Goal: Transaction & Acquisition: Purchase product/service

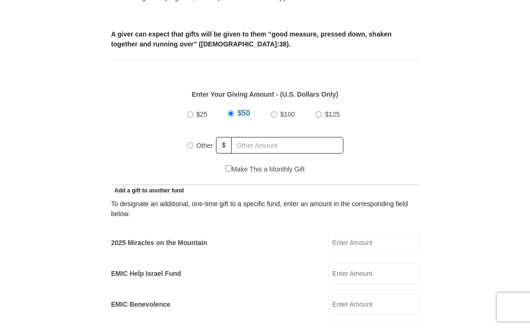
scroll to position [361, 0]
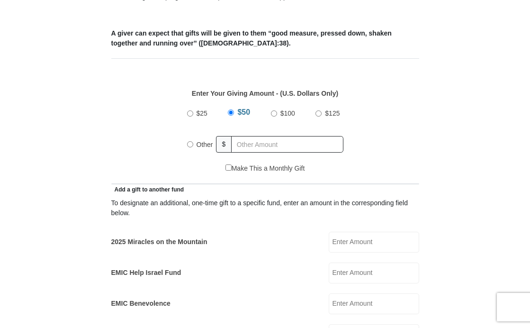
click at [380, 248] on input "2025 Miracles on the Mountain" at bounding box center [373, 241] width 90 height 21
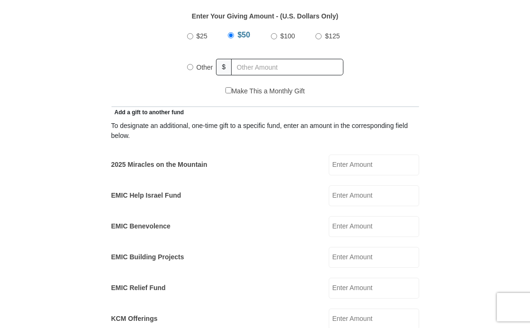
scroll to position [438, 0]
click at [191, 39] on input "$25" at bounding box center [190, 36] width 6 height 6
radio input "true"
click at [345, 168] on input "2025 Miracles on the Mountain" at bounding box center [373, 164] width 90 height 21
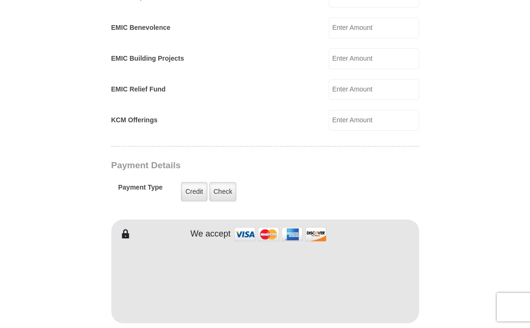
scroll to position [640, 0]
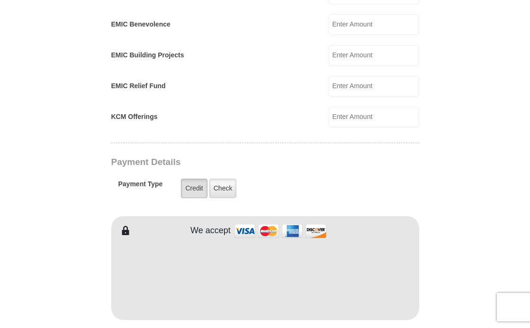
type input "25.00"
click at [188, 188] on label "Credit" at bounding box center [194, 187] width 26 height 19
click at [0, 0] on input "Credit" at bounding box center [0, 0] width 0 height 0
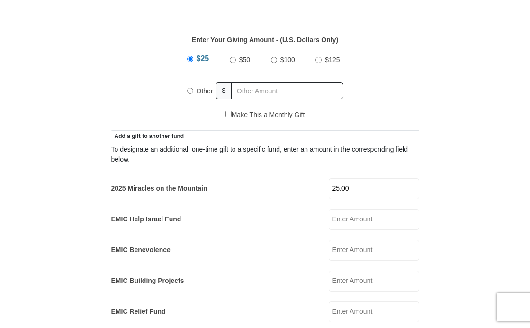
scroll to position [414, 0]
click at [192, 90] on input "Other" at bounding box center [190, 91] width 6 height 6
radio input "true"
click at [374, 191] on input "25.00" at bounding box center [373, 188] width 90 height 21
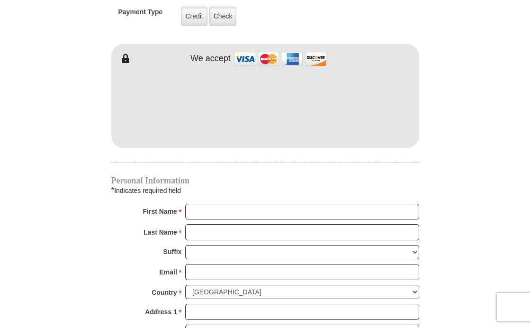
scroll to position [814, 0]
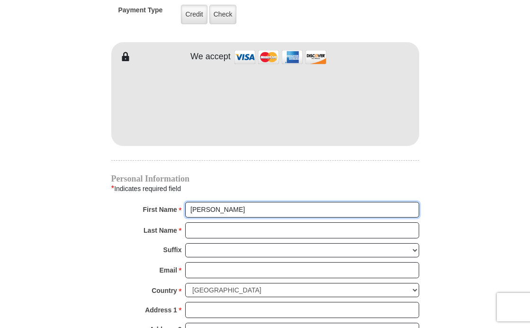
type input "[PERSON_NAME]"
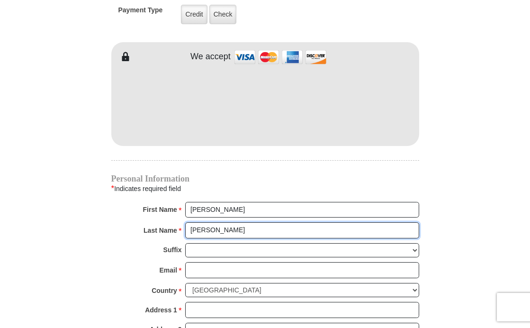
type input "[PERSON_NAME]"
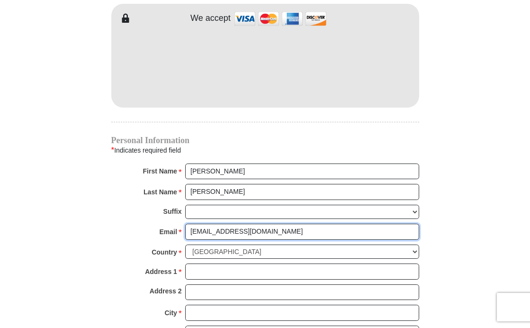
scroll to position [853, 0]
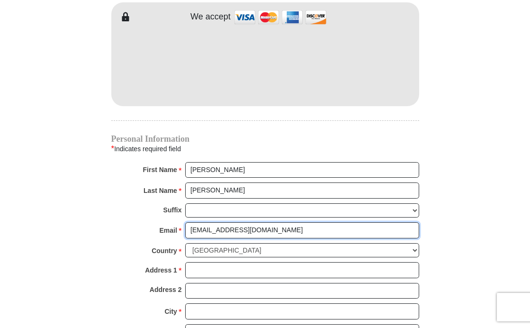
type input "[EMAIL_ADDRESS][DOMAIN_NAME]"
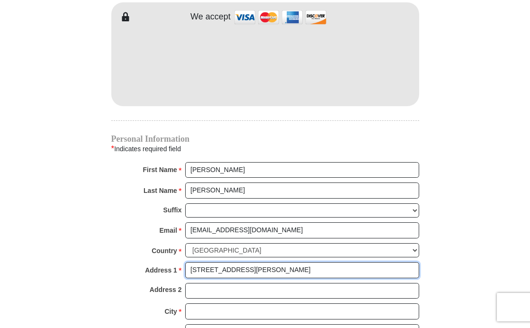
click at [248, 262] on input "[STREET_ADDRESS][PERSON_NAME]" at bounding box center [302, 270] width 234 height 16
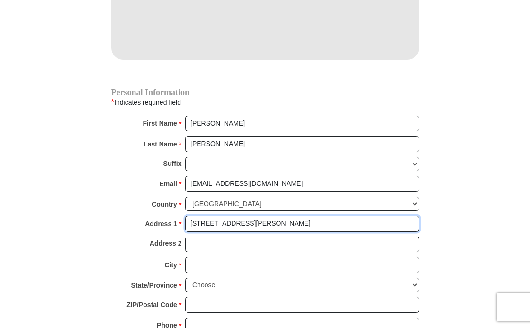
scroll to position [901, 0]
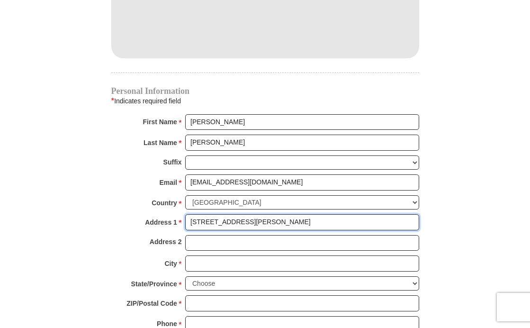
type input "[STREET_ADDRESS][PERSON_NAME]"
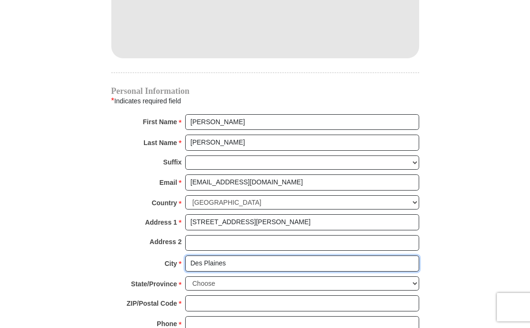
type input "Des Plaines"
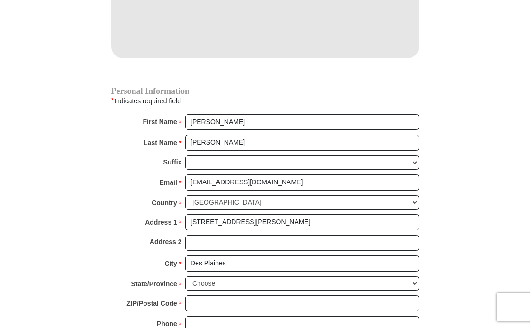
drag, startPoint x: 216, startPoint y: 257, endPoint x: 196, endPoint y: 281, distance: 30.9
click at [196, 281] on div "State/Province * Choose [US_STATE] [US_STATE] [US_STATE] [US_STATE] [US_STATE] …" at bounding box center [265, 285] width 308 height 19
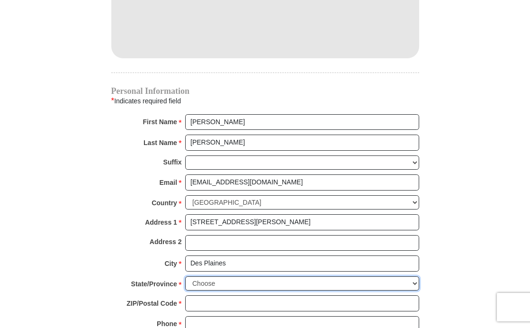
select select "IL"
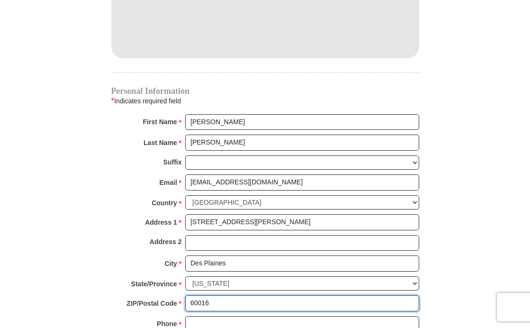
type input "60016"
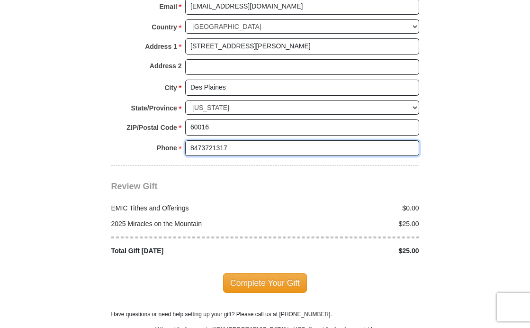
scroll to position [1078, 0]
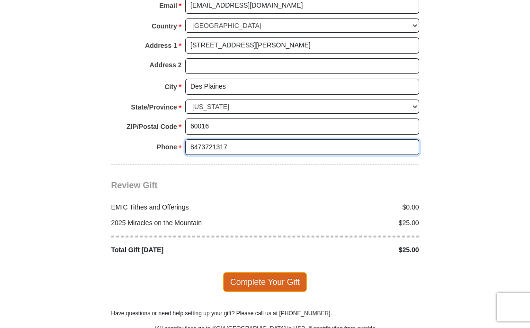
type input "8473721317"
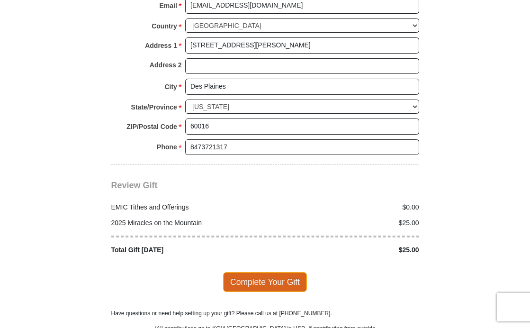
click at [282, 272] on span "Complete Your Gift" at bounding box center [265, 282] width 84 height 20
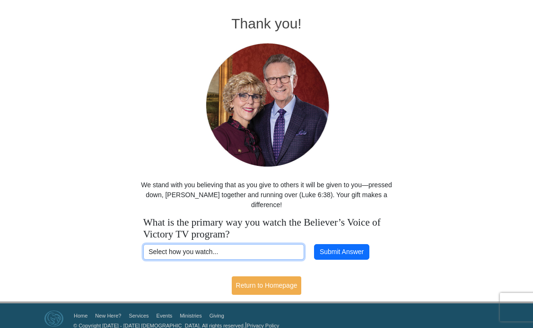
scroll to position [36, 0]
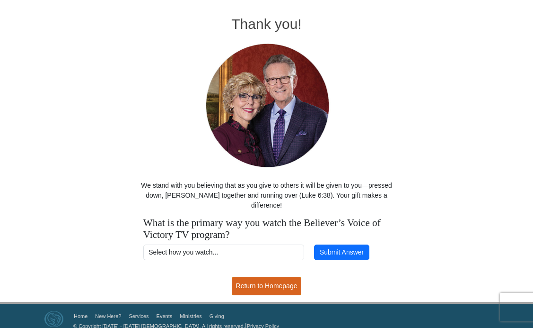
click at [252, 276] on link "Return to Homepage" at bounding box center [267, 285] width 70 height 18
